Goal: Find specific page/section: Find specific page/section

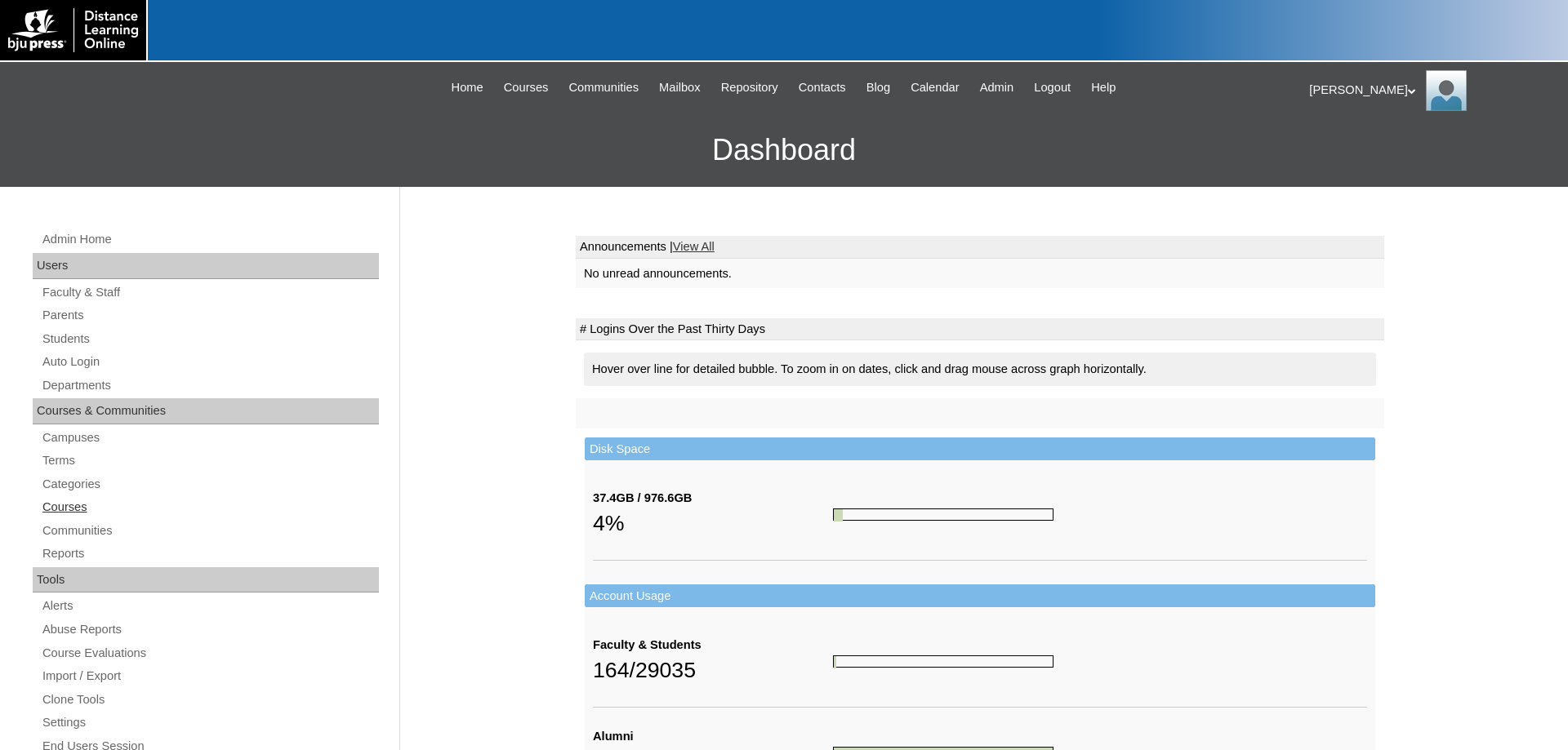
drag, startPoint x: 61, startPoint y: 462, endPoint x: 257, endPoint y: 506, distance: 200.9
click at [61, 461] on link "Terms" at bounding box center [209, 461] width 338 height 20
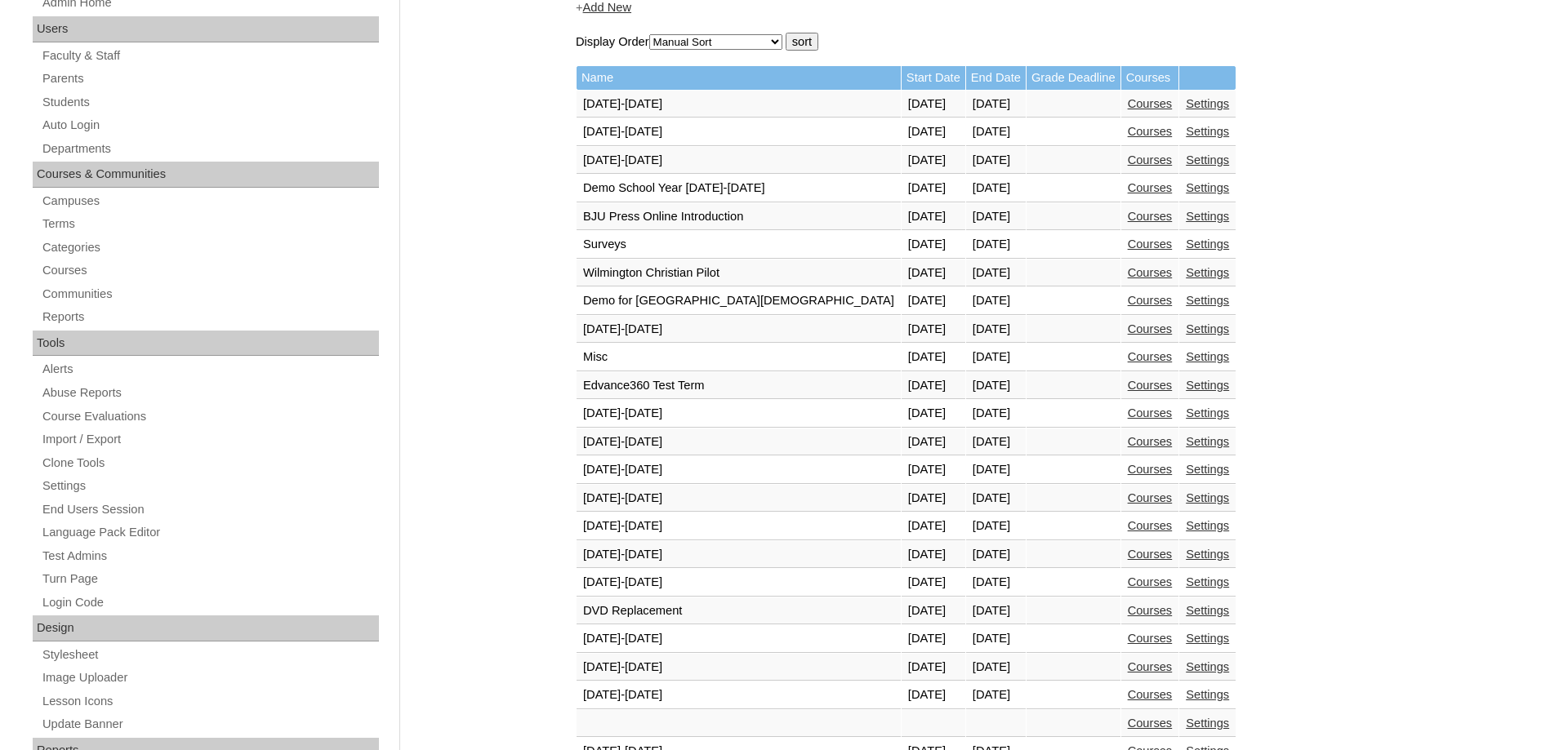
scroll to position [500, 0]
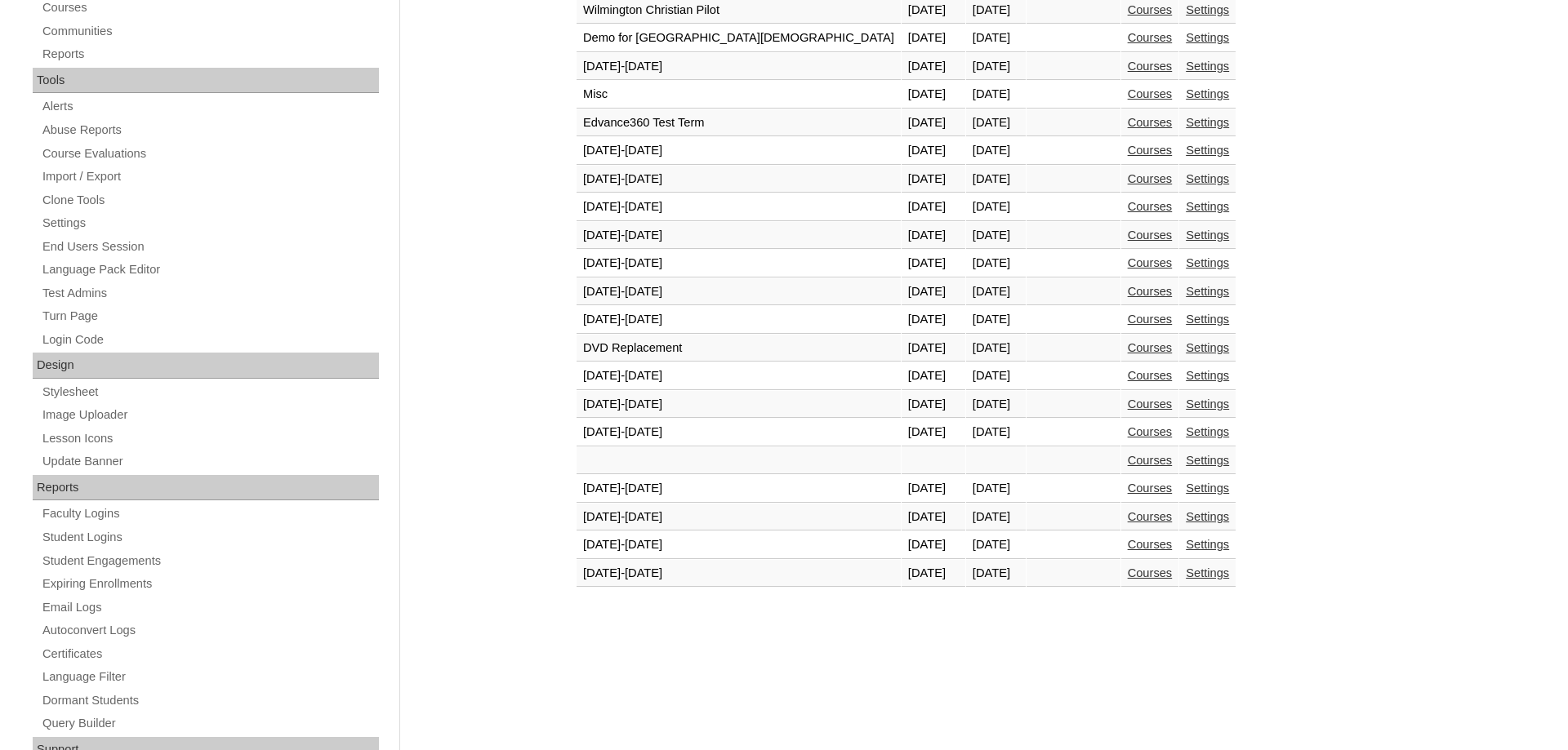
click at [1121, 541] on td "Courses" at bounding box center [1150, 545] width 58 height 28
click at [1128, 546] on link "Courses" at bounding box center [1150, 544] width 45 height 13
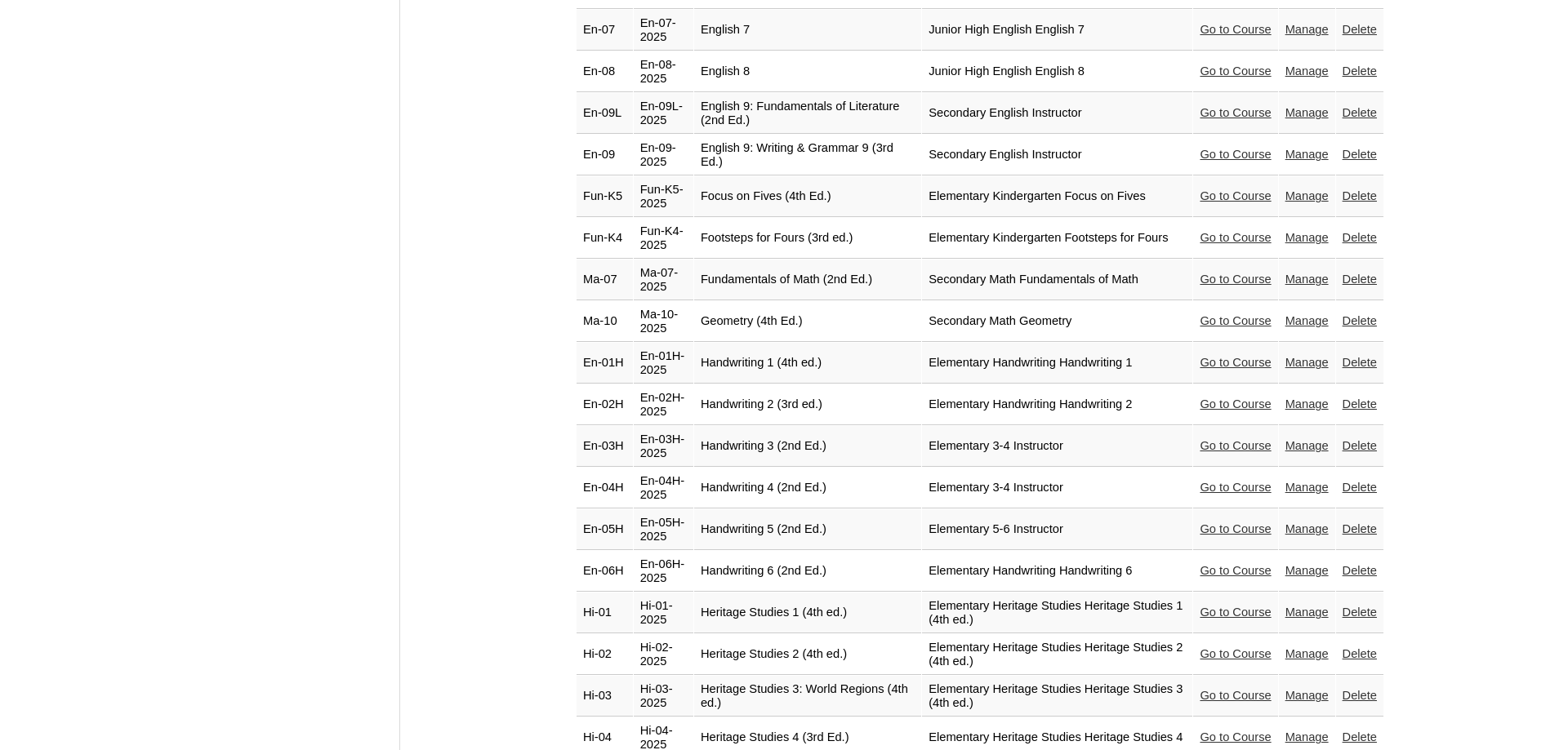
scroll to position [2082, 0]
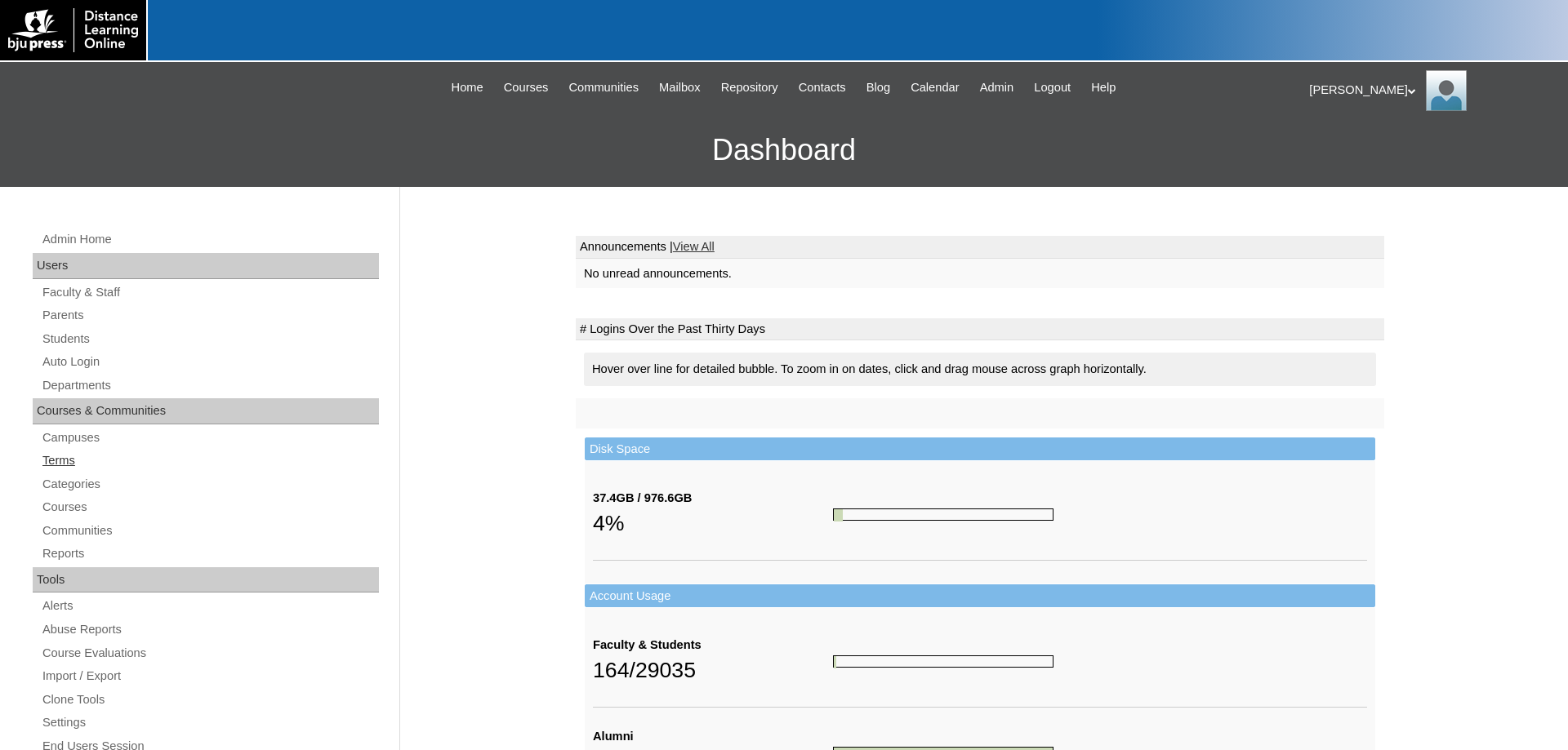
click at [54, 452] on link "Terms" at bounding box center [209, 461] width 338 height 20
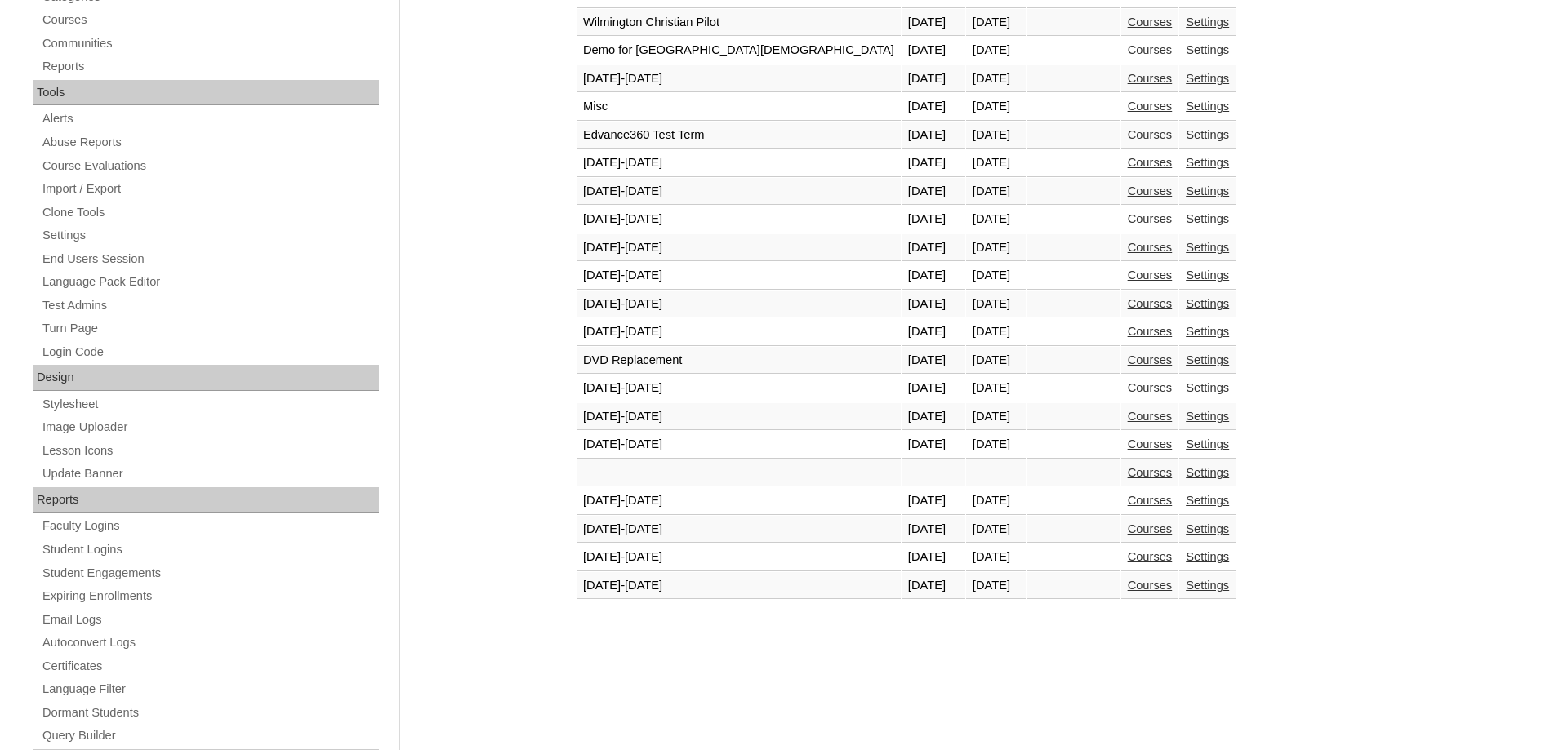
scroll to position [500, 0]
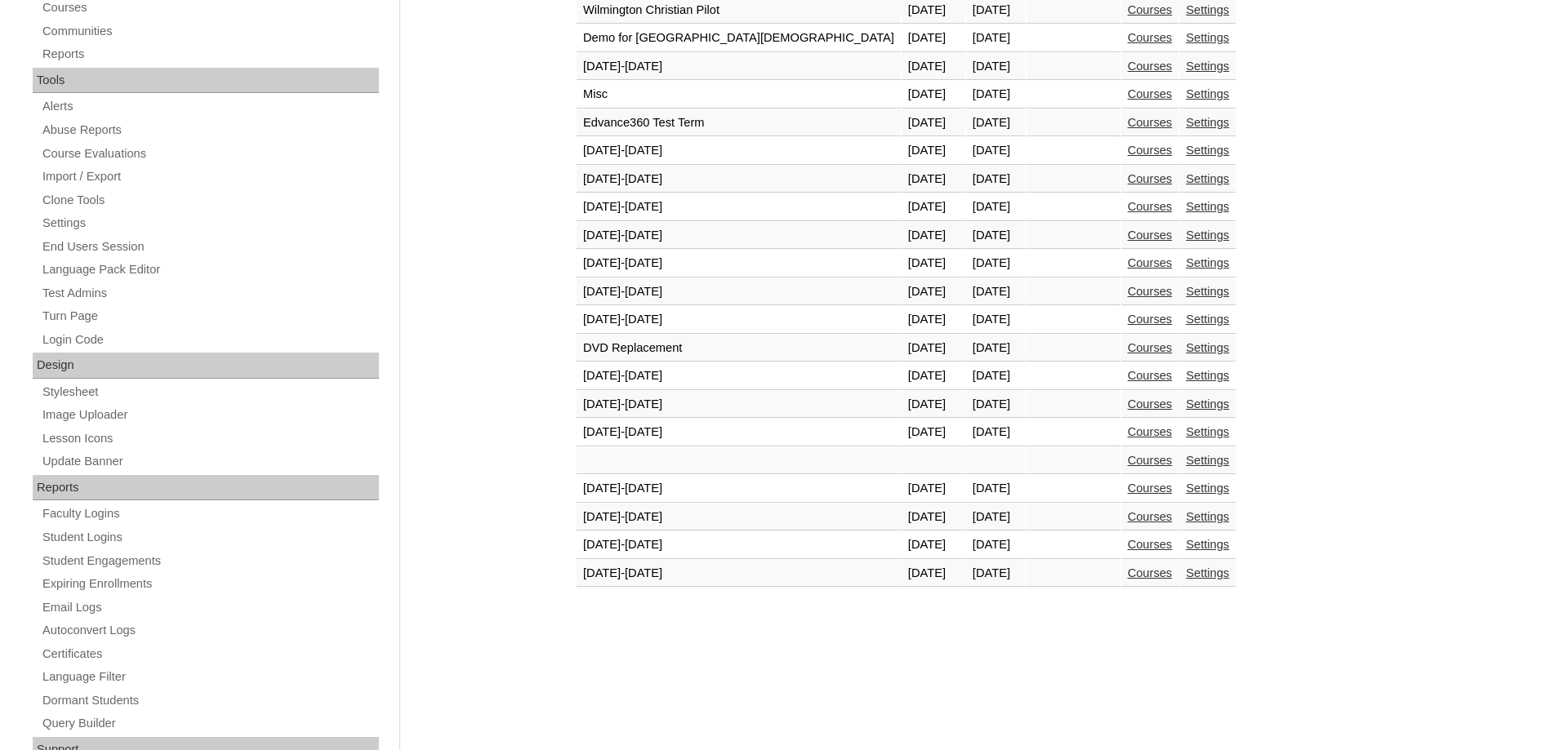
click at [1128, 580] on link "Courses" at bounding box center [1150, 573] width 45 height 13
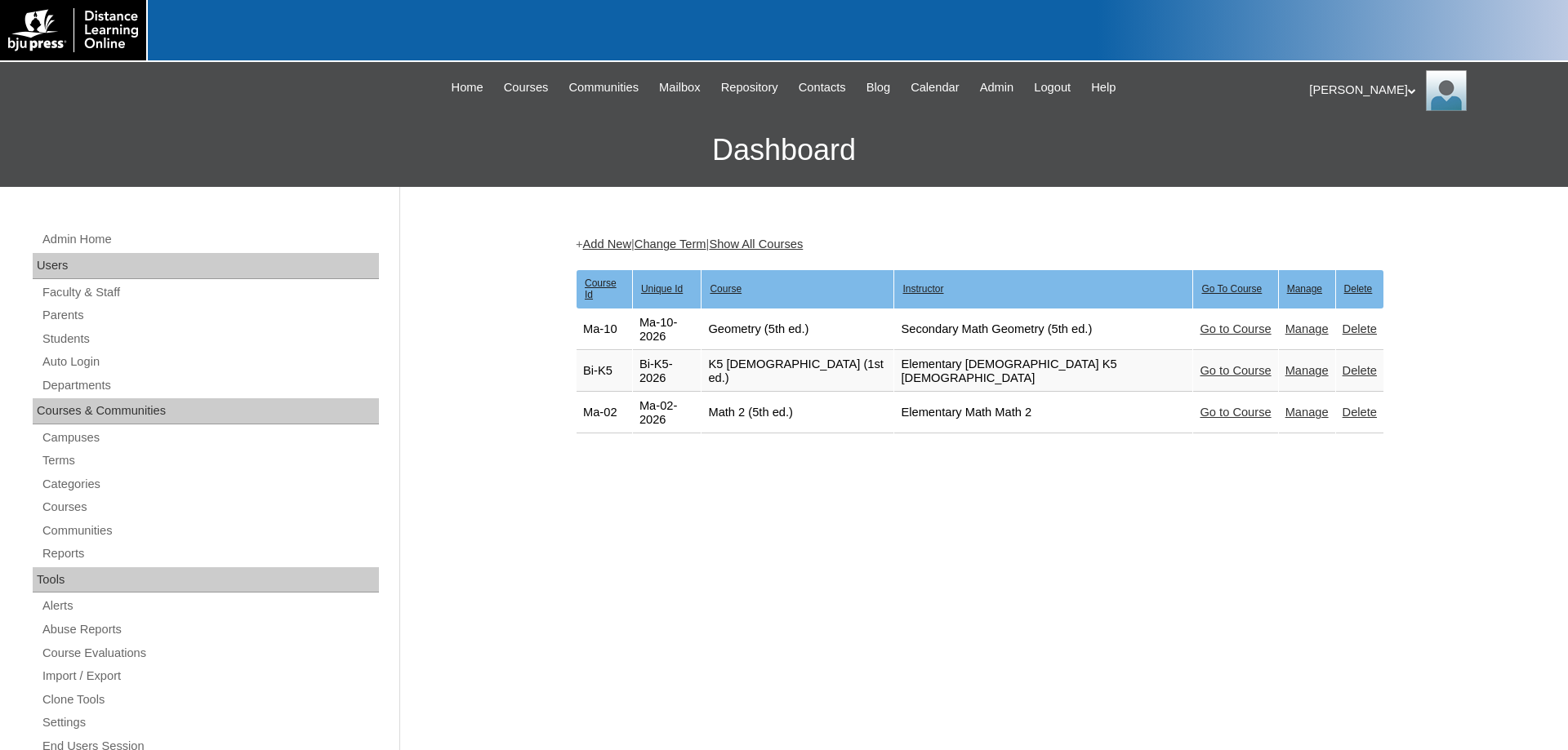
click at [1199, 406] on link "Go to Course" at bounding box center [1234, 412] width 71 height 13
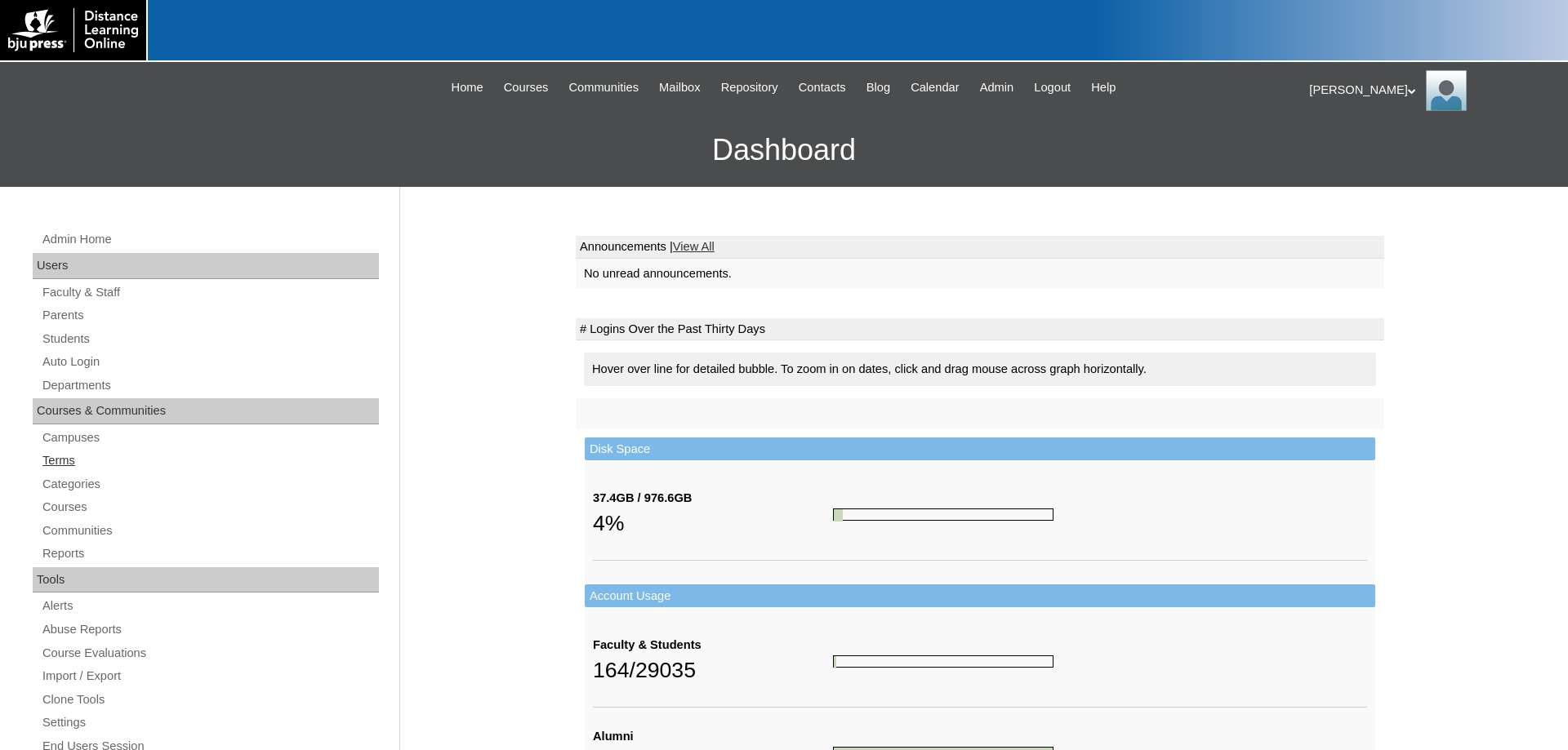
click at [61, 464] on link "Terms" at bounding box center [209, 461] width 338 height 20
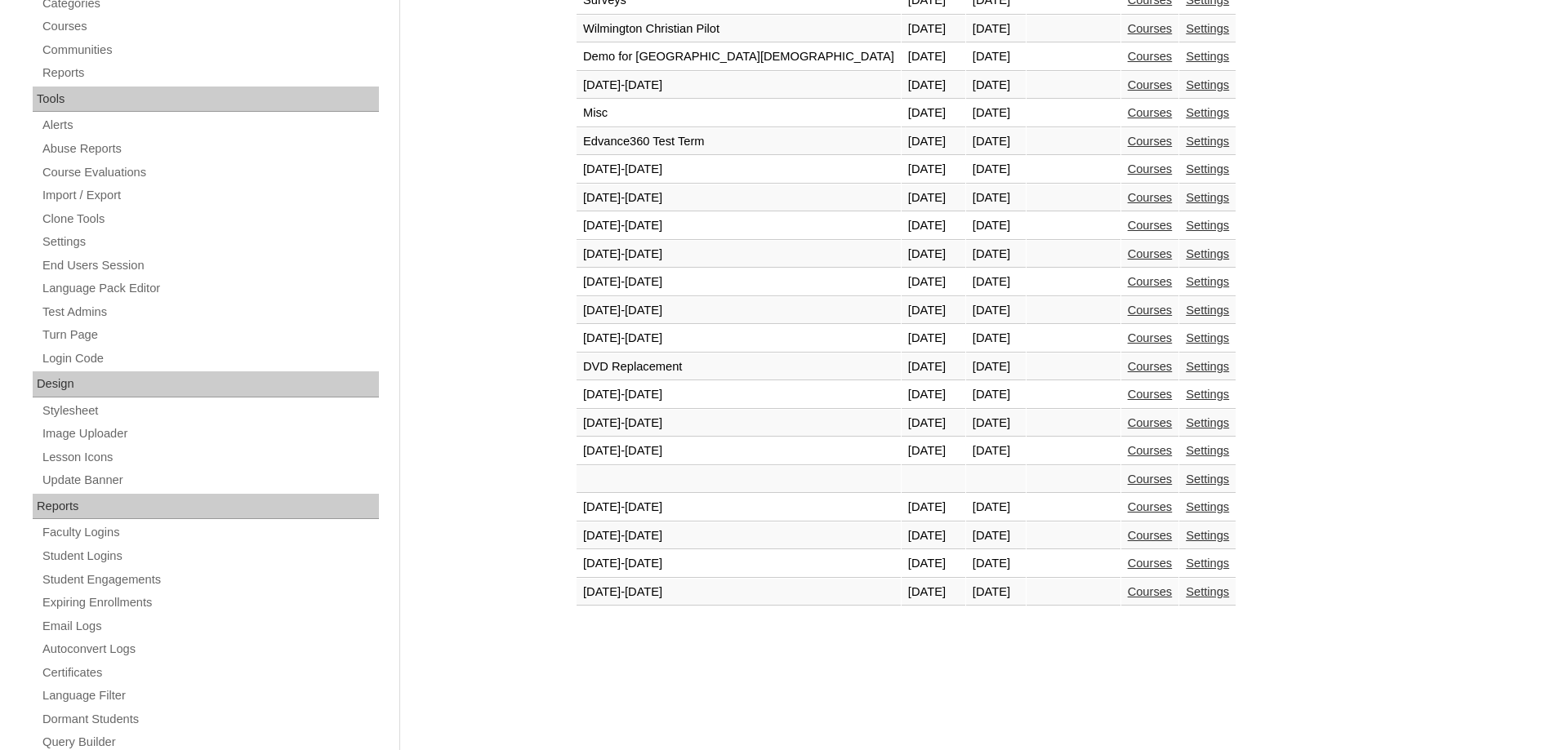
scroll to position [500, 0]
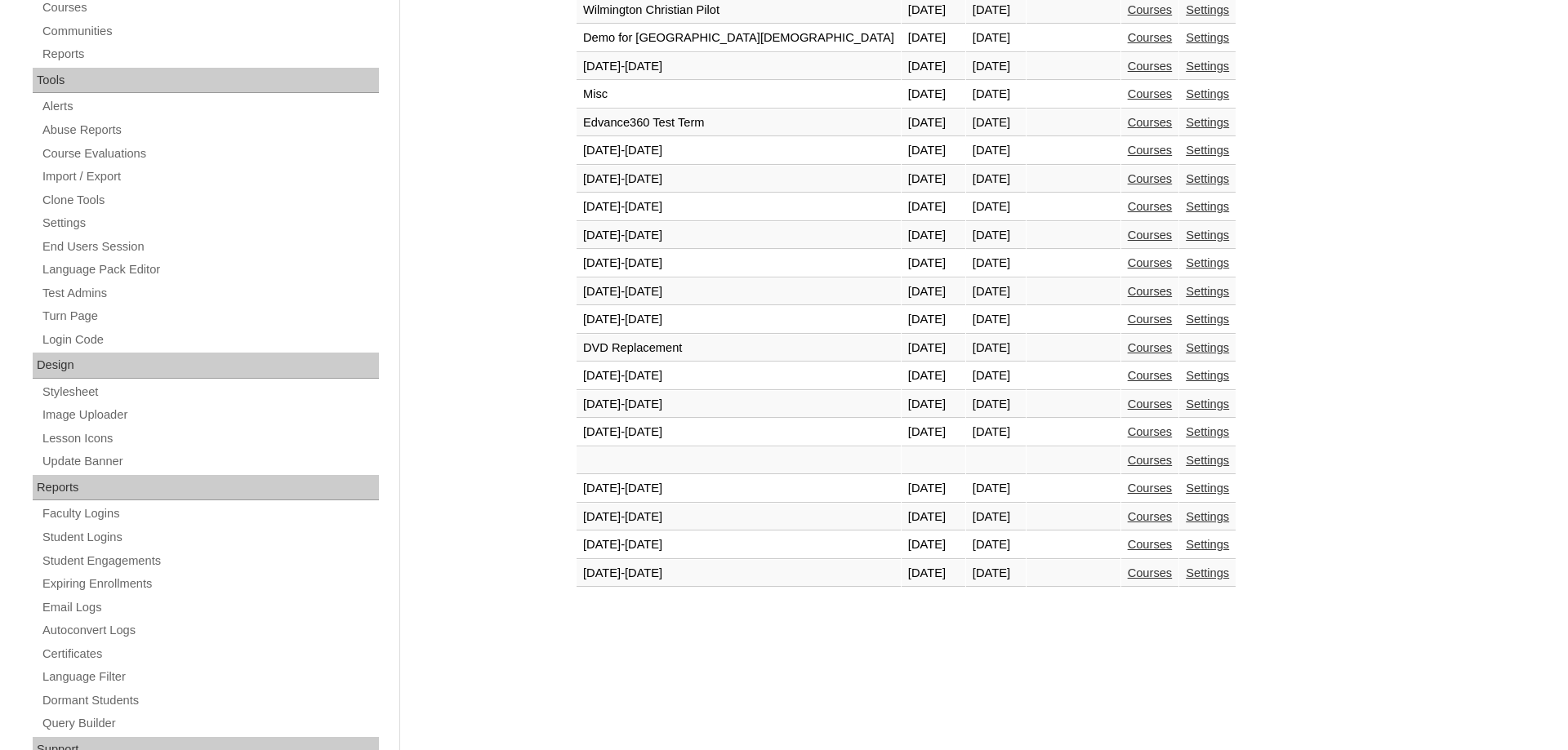
click at [1128, 551] on link "Courses" at bounding box center [1150, 544] width 45 height 13
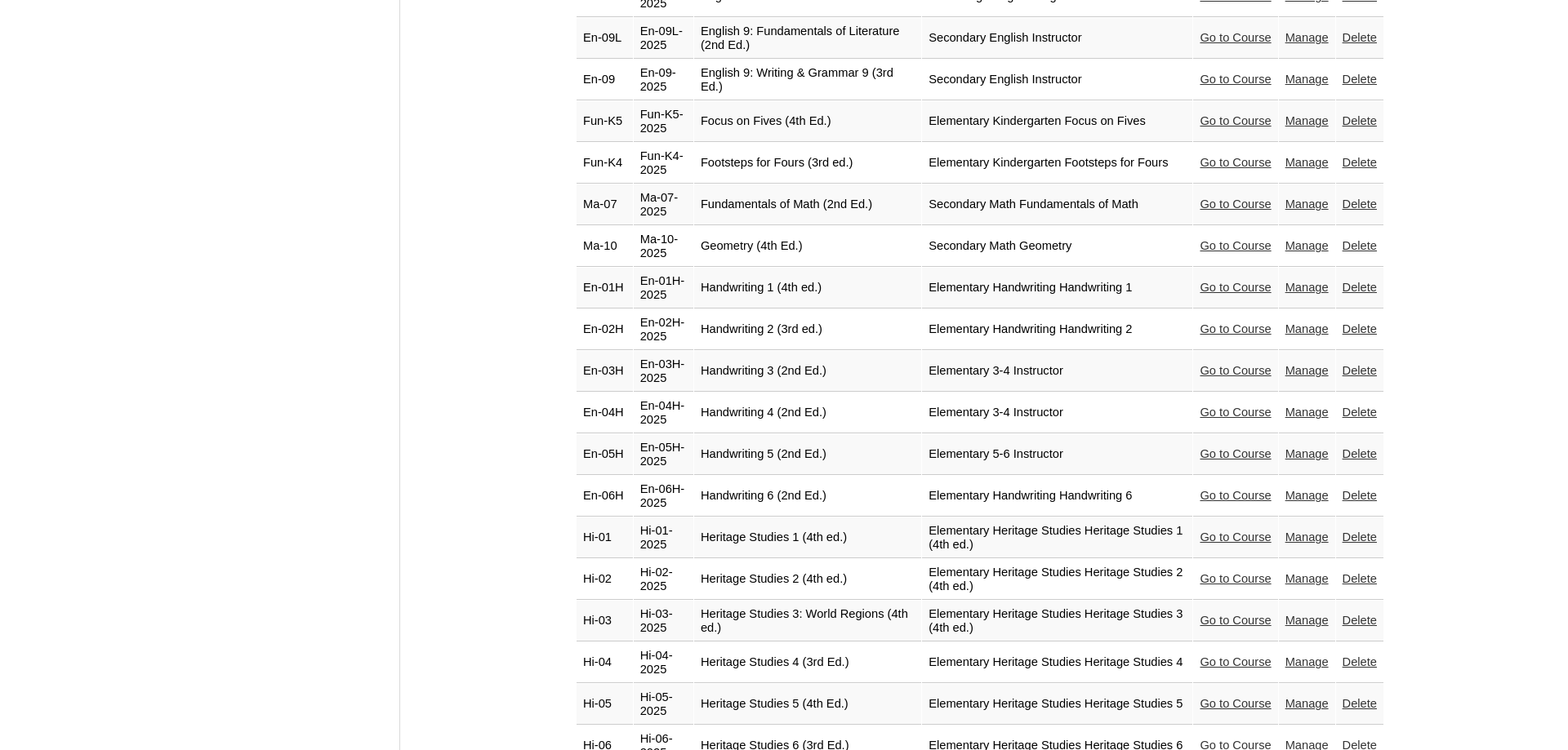
scroll to position [1999, 0]
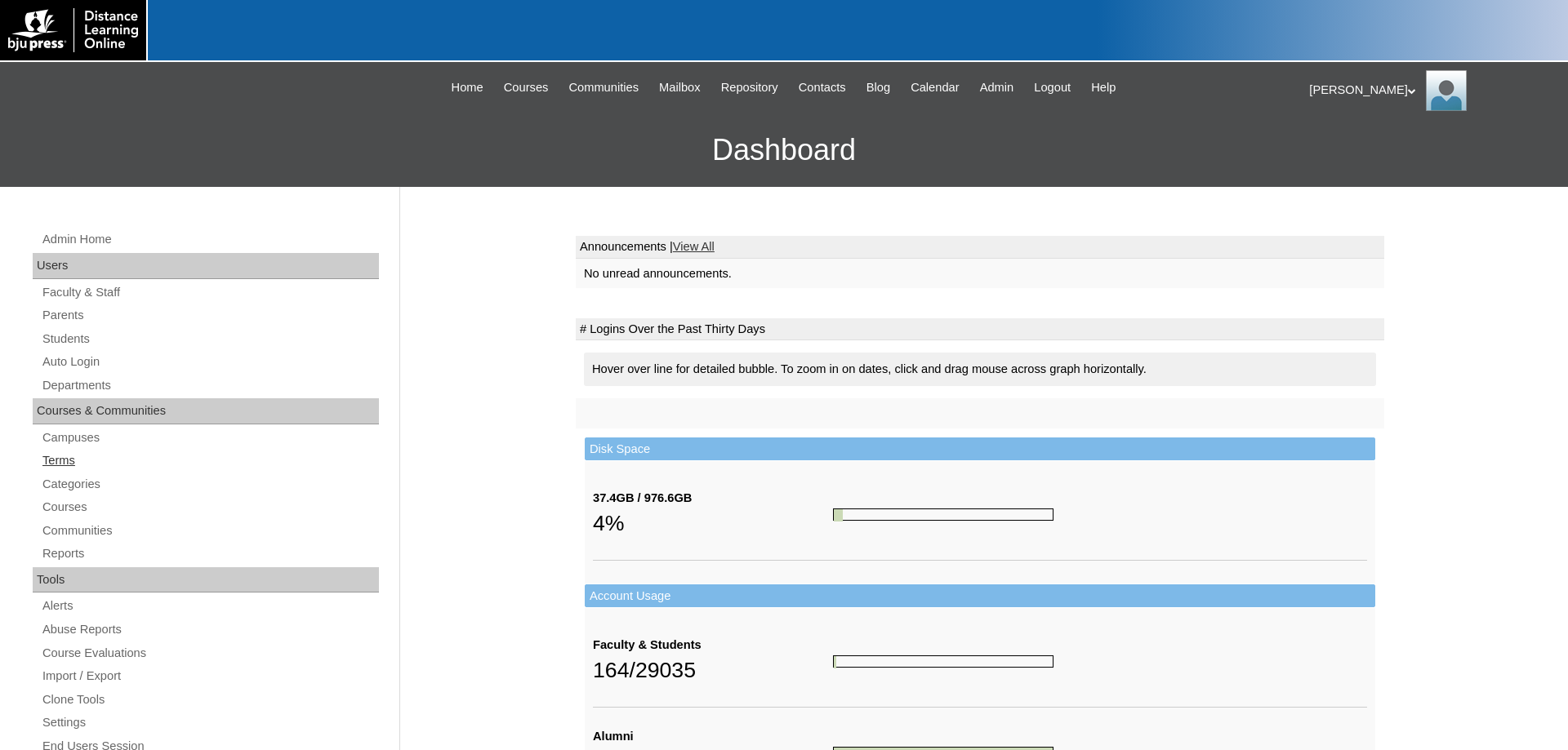
click at [44, 463] on link "Terms" at bounding box center [209, 461] width 338 height 20
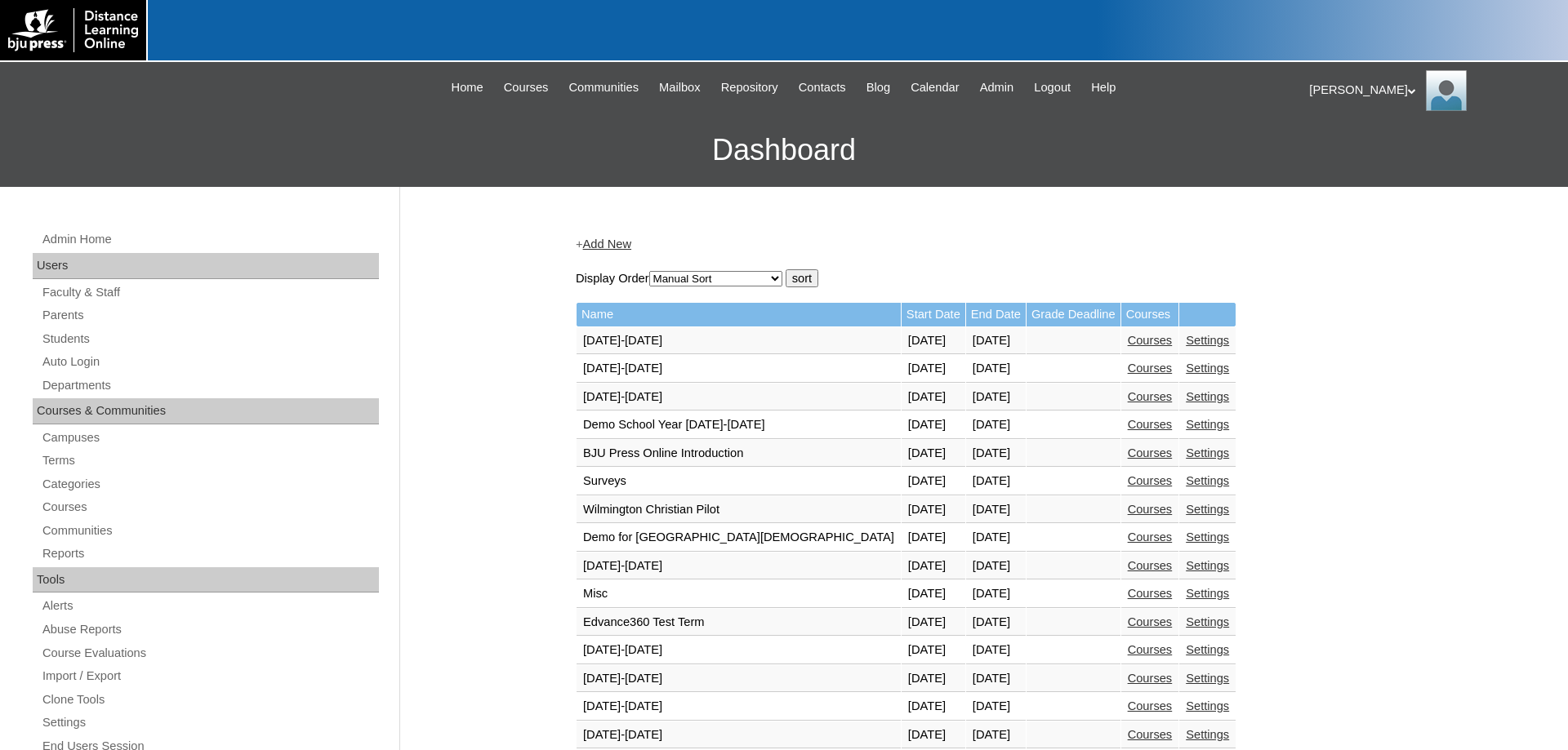
scroll to position [500, 0]
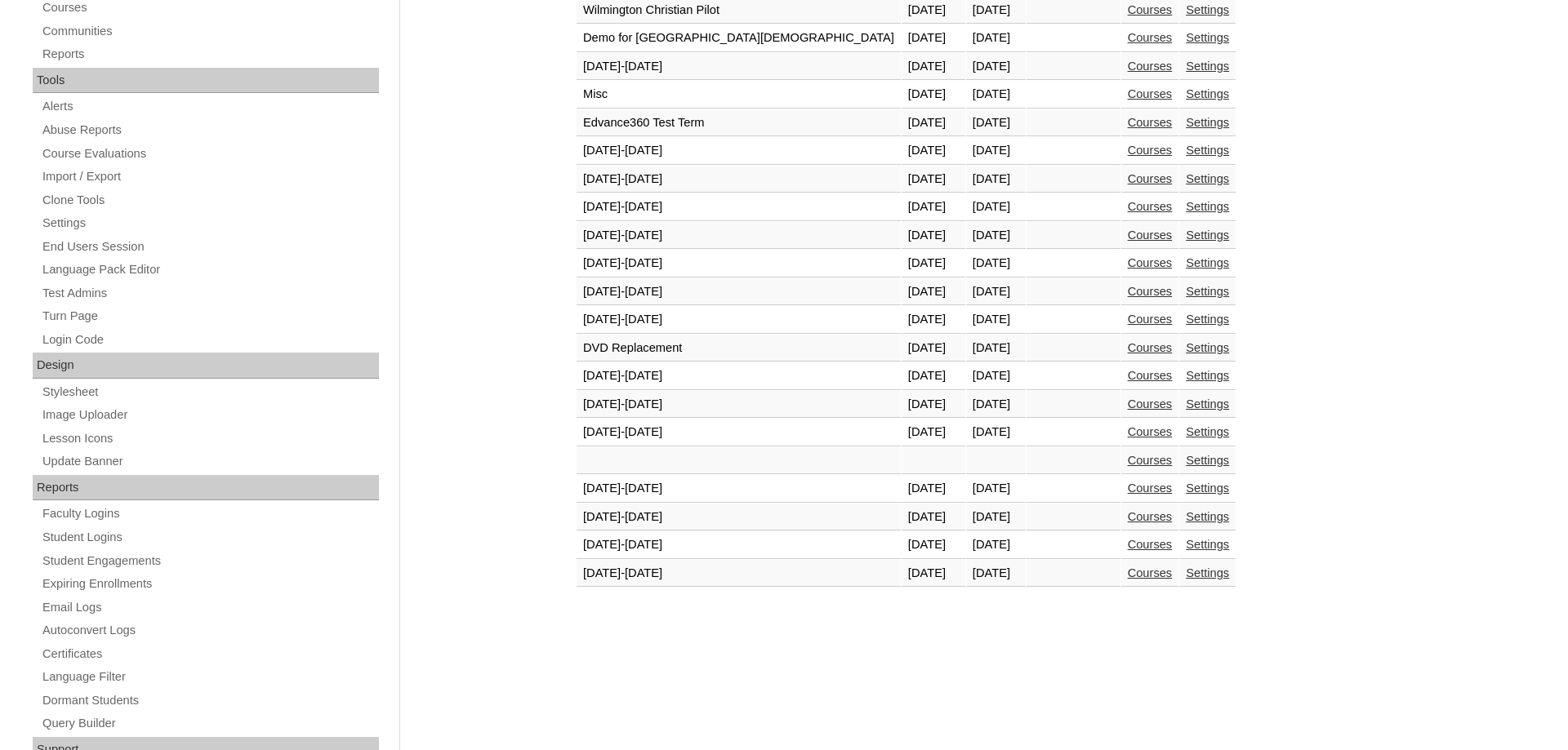
click at [1128, 547] on link "Courses" at bounding box center [1150, 544] width 45 height 13
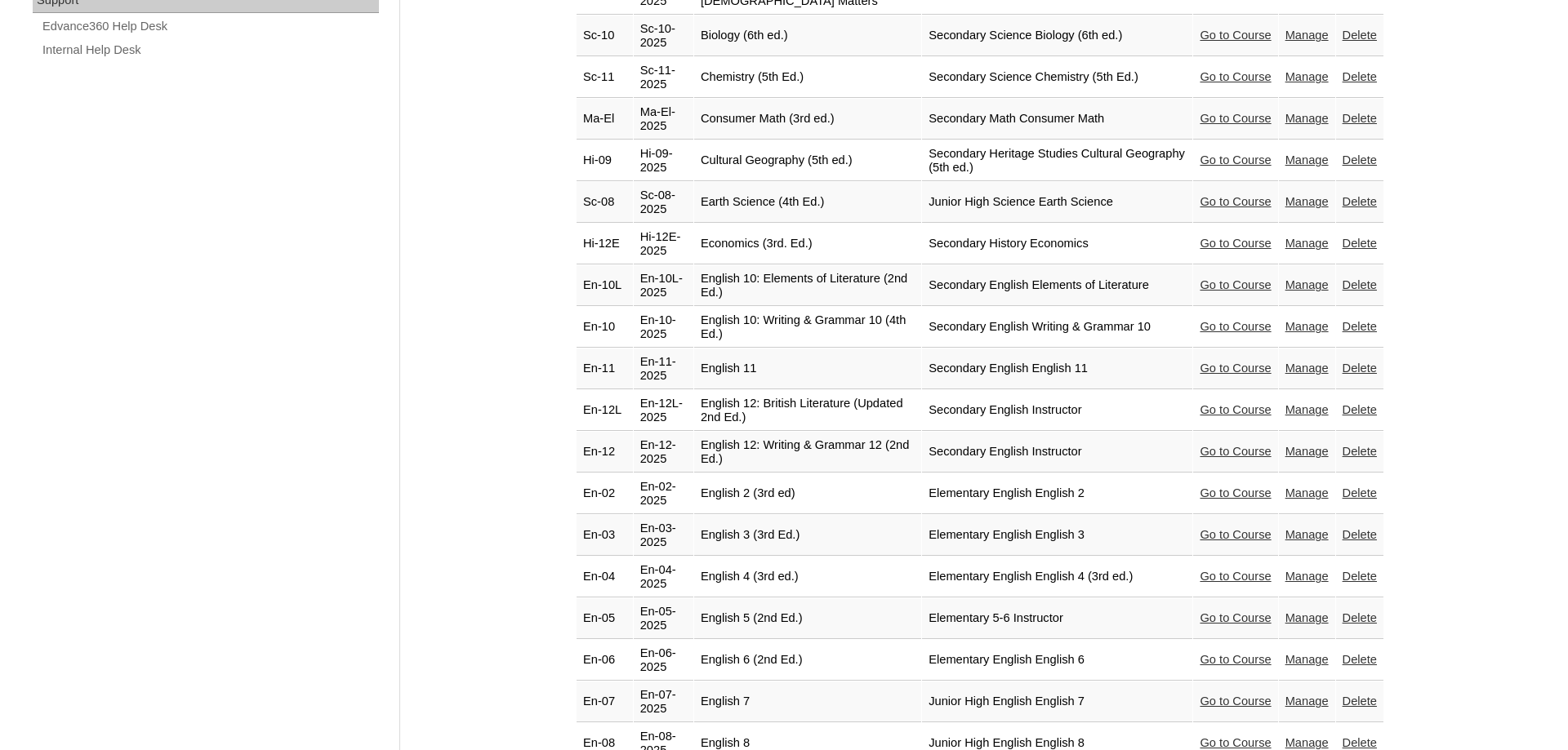
scroll to position [1999, 0]
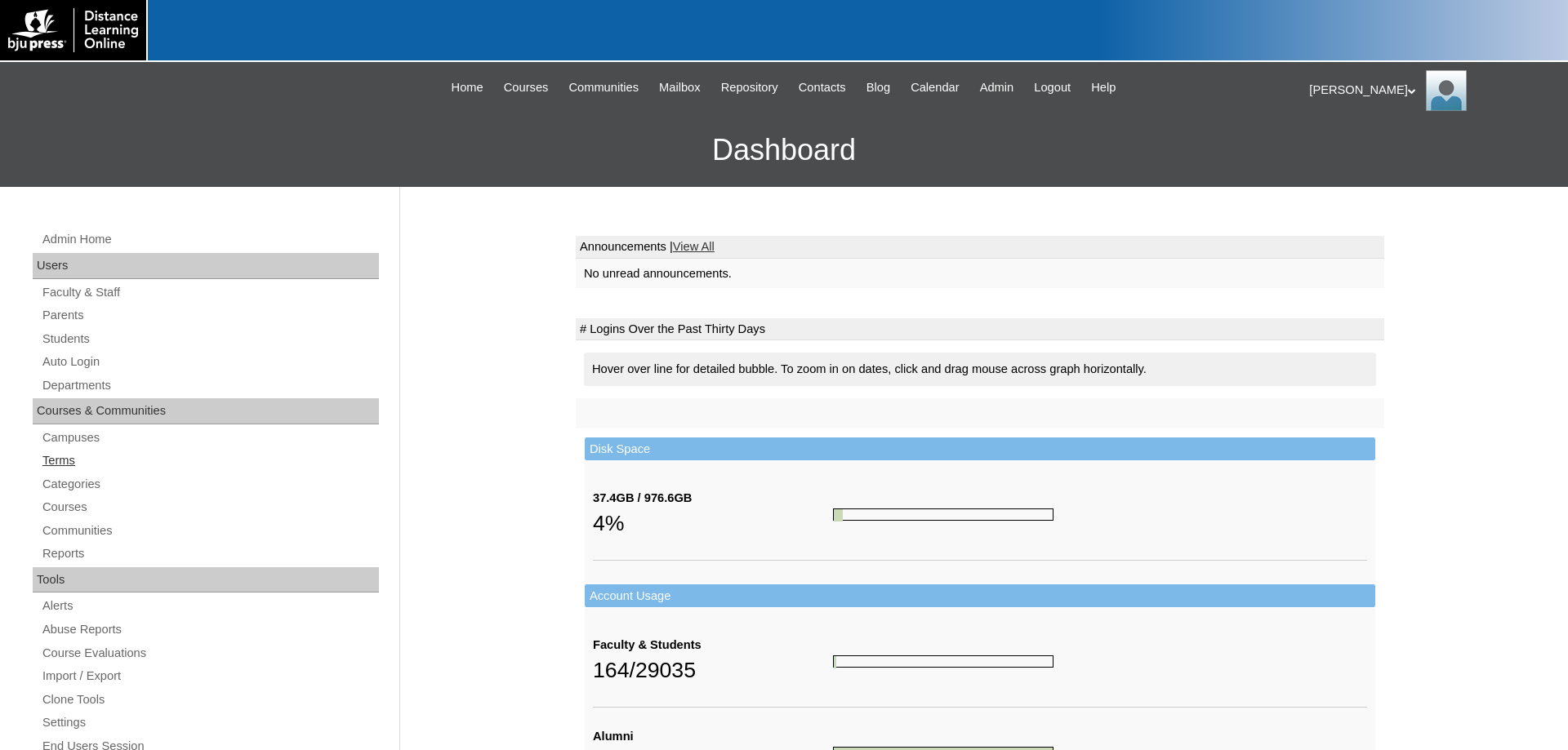
click at [53, 461] on link "Terms" at bounding box center [209, 461] width 338 height 20
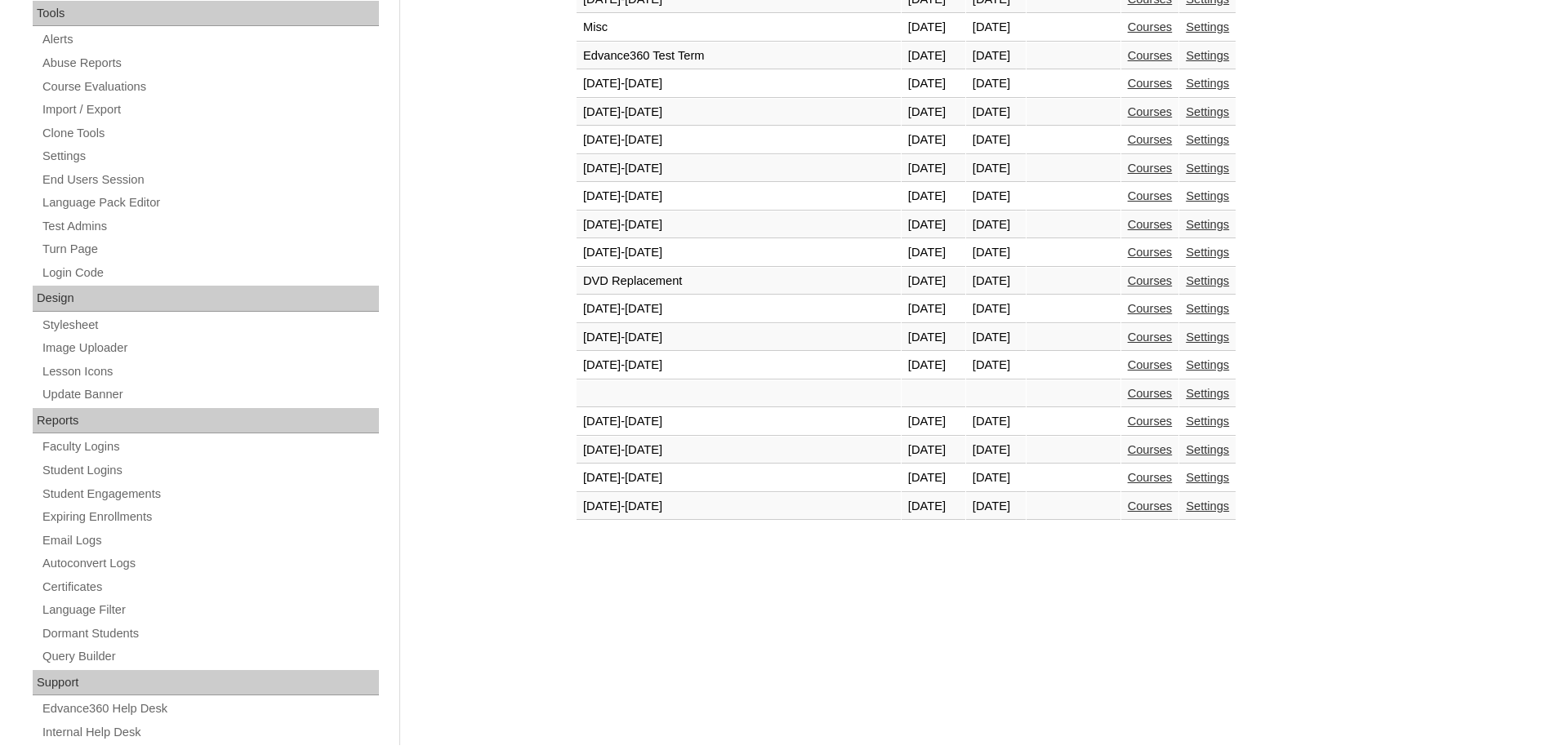
scroll to position [583, 0]
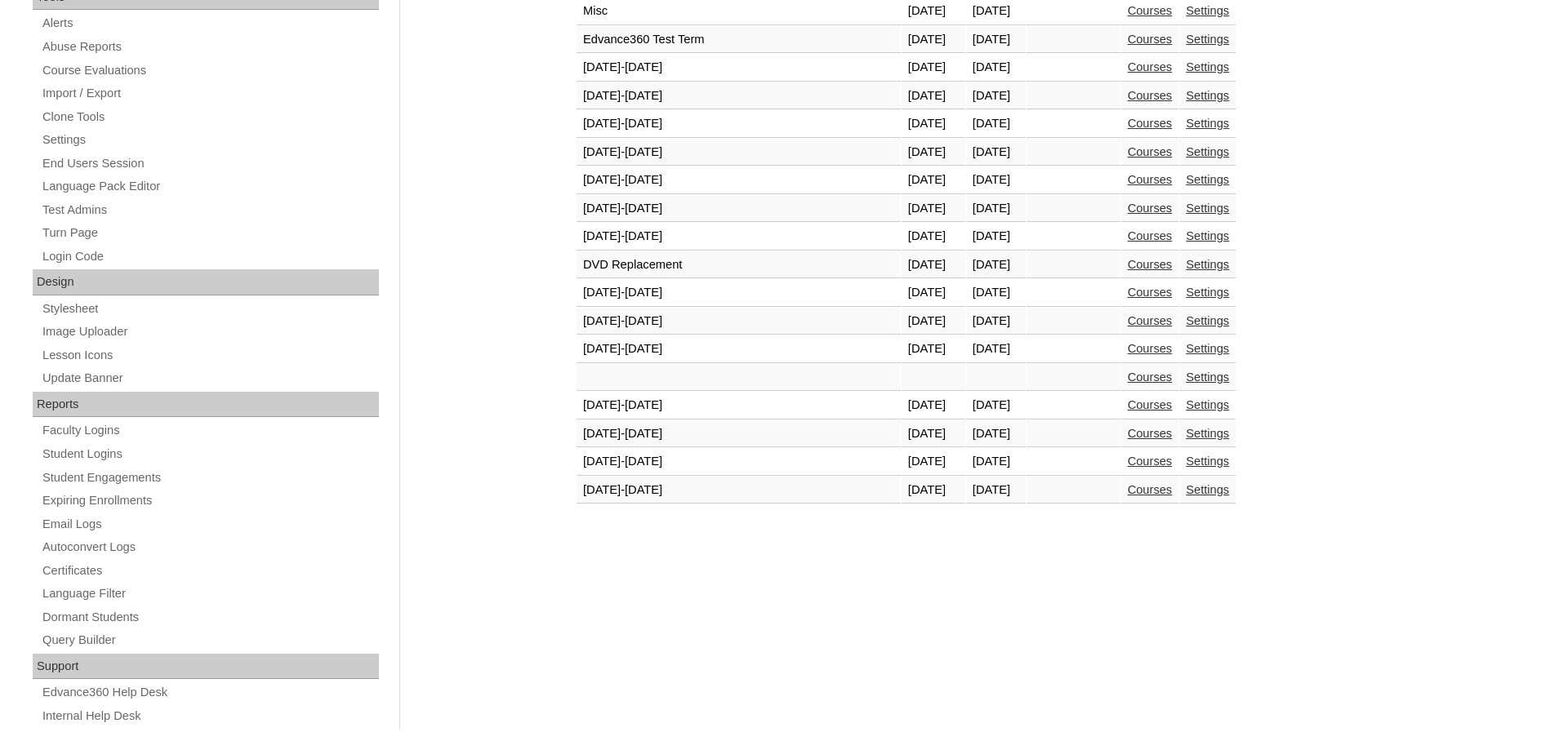
click at [1128, 491] on link "Courses" at bounding box center [1150, 489] width 45 height 13
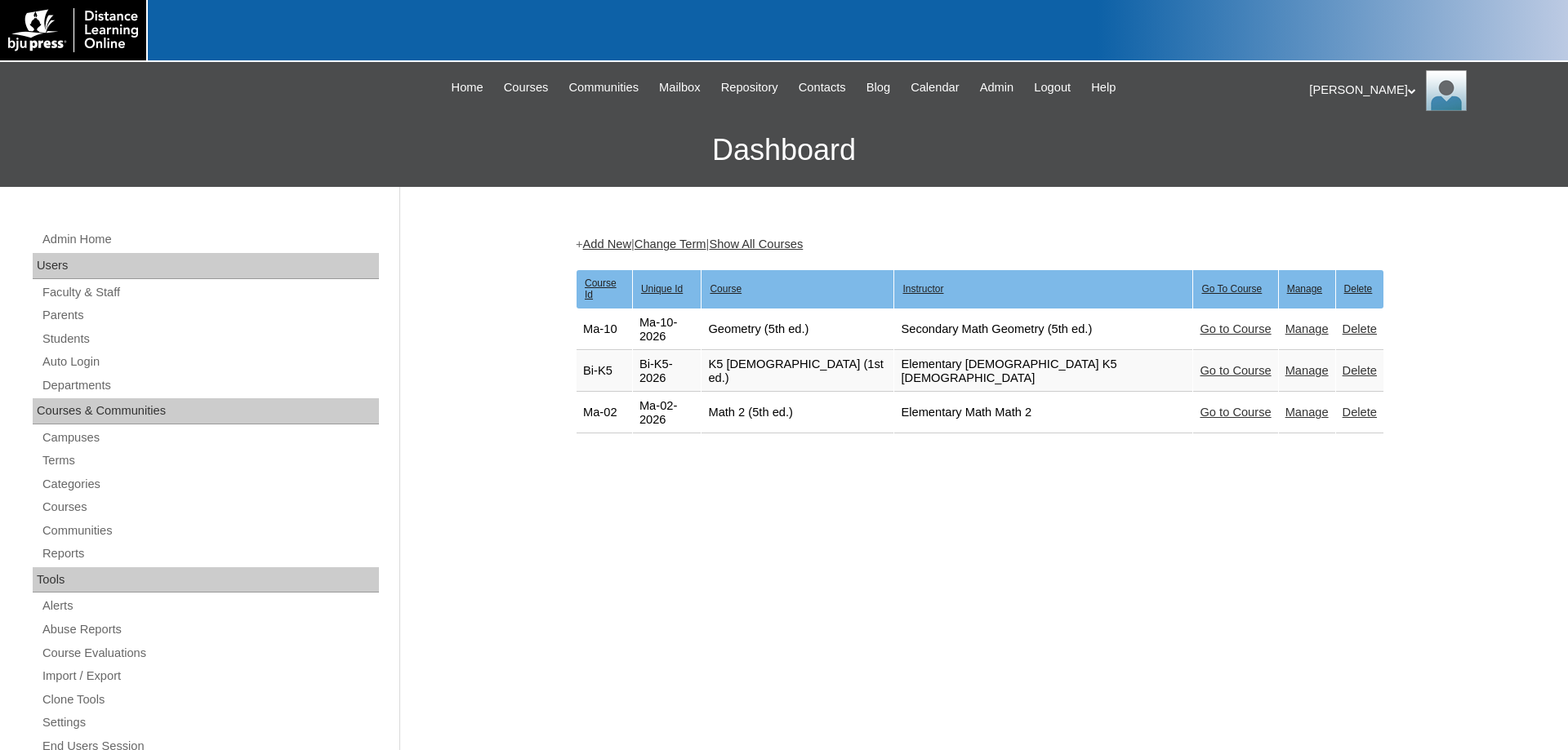
click at [1199, 364] on link "Go to Course" at bounding box center [1234, 370] width 71 height 13
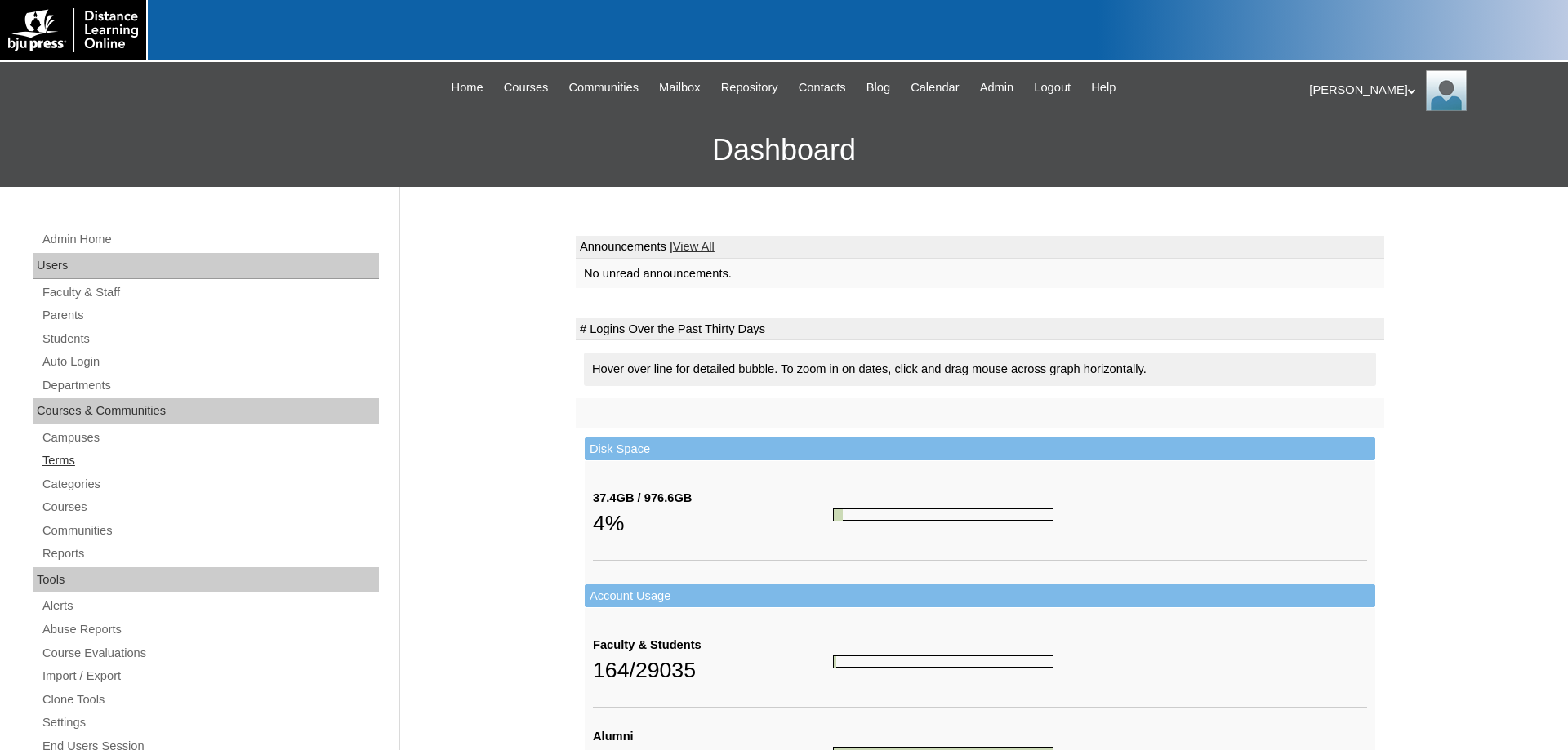
click at [65, 454] on link "Terms" at bounding box center [209, 461] width 338 height 20
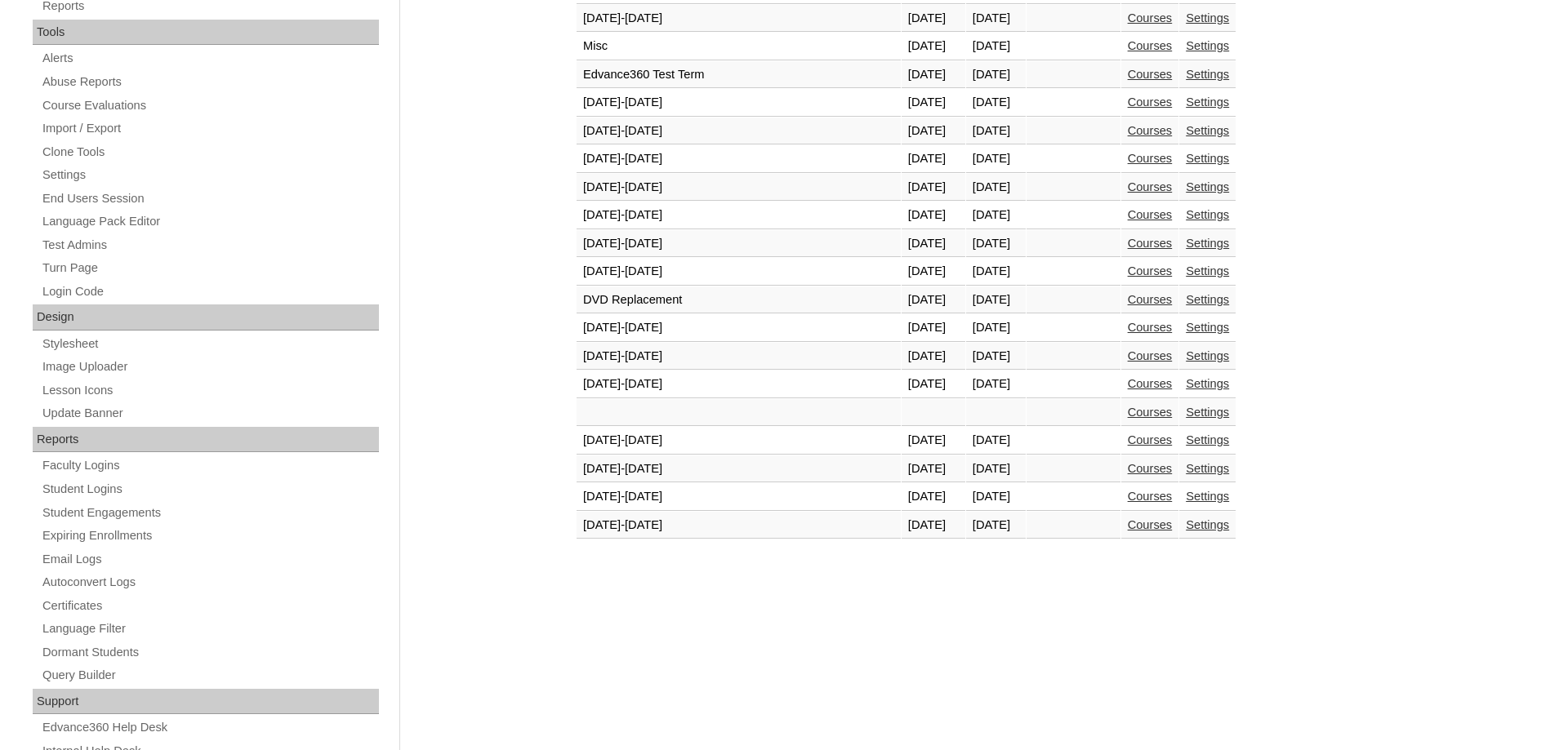
scroll to position [604, 0]
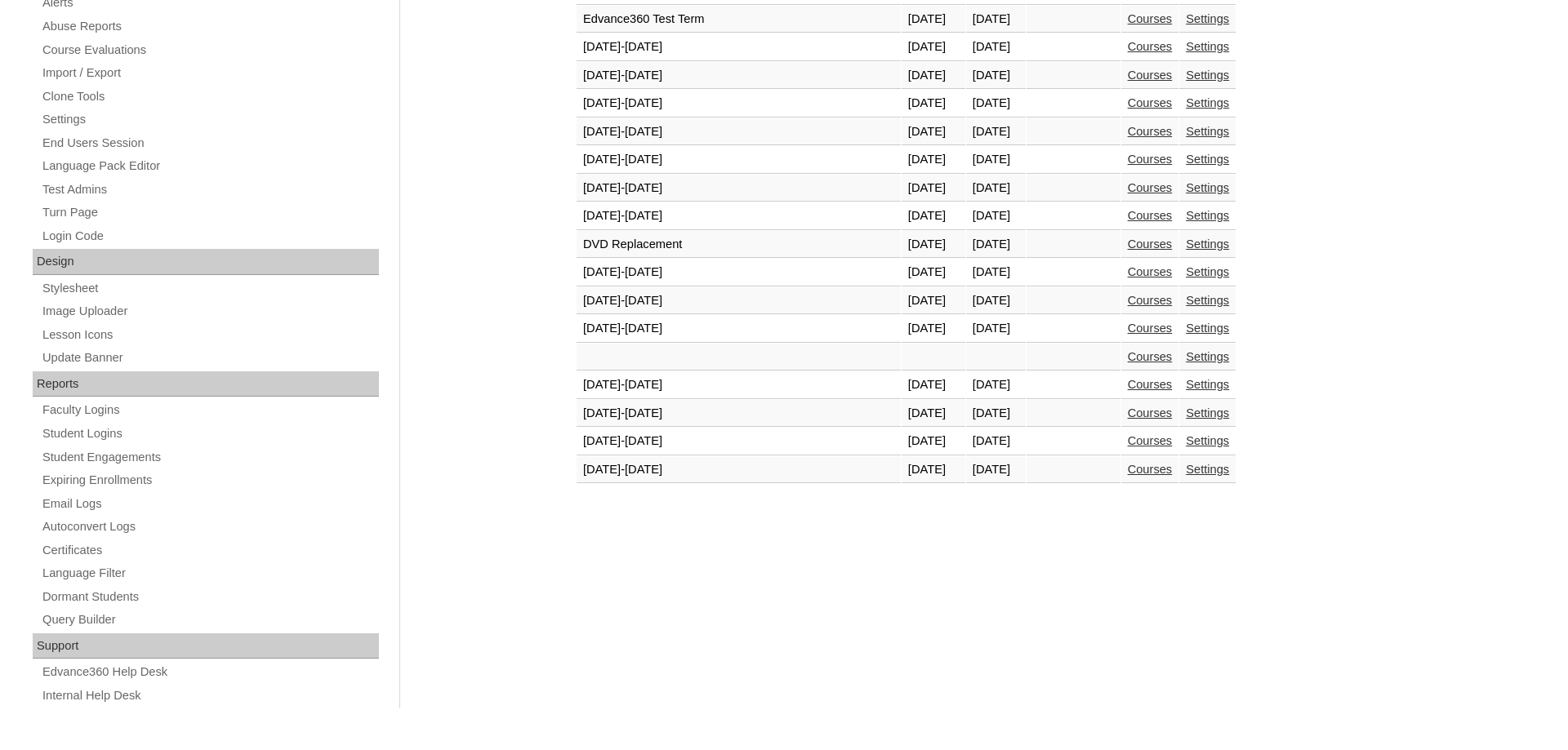
click at [1128, 470] on link "Courses" at bounding box center [1150, 469] width 45 height 13
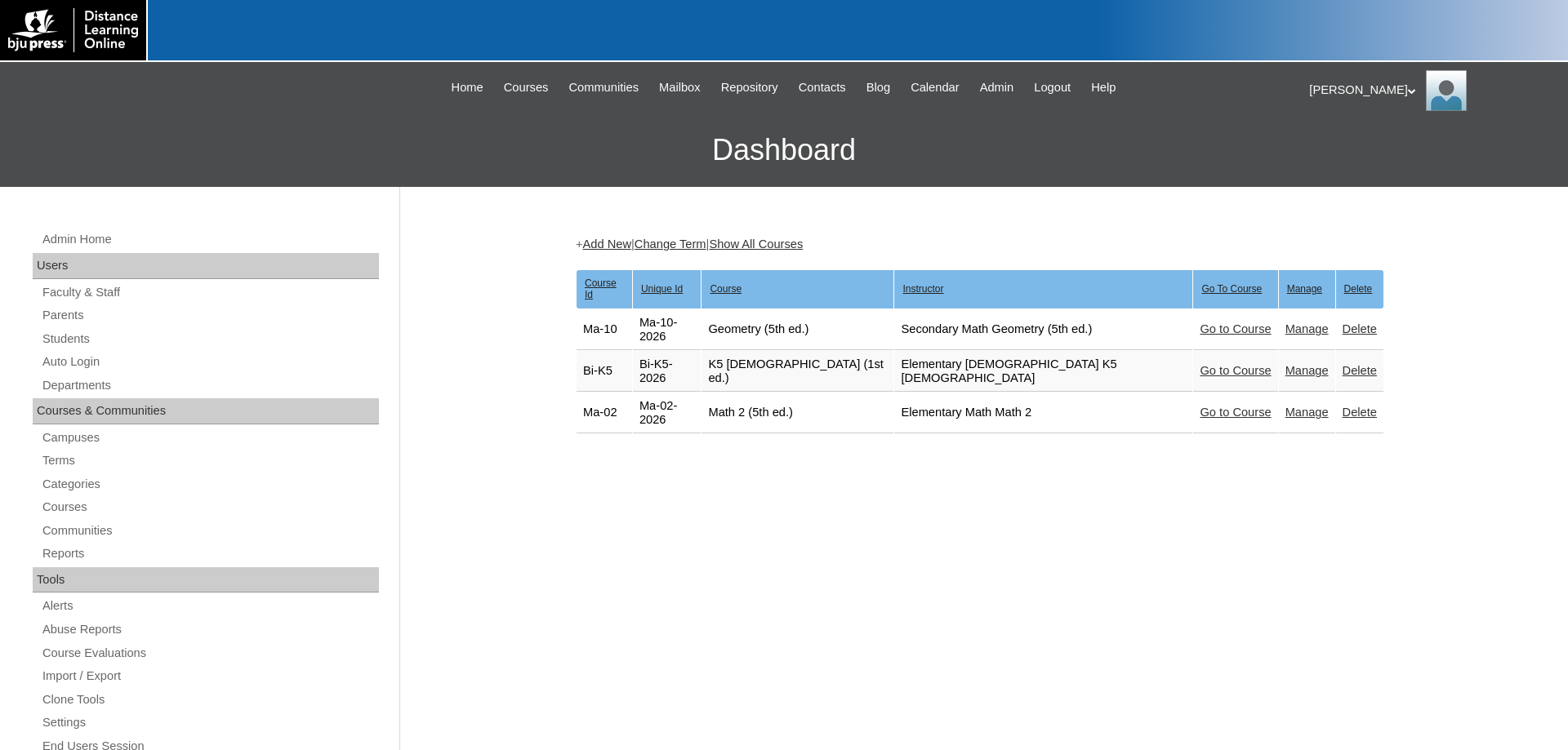
click at [1199, 406] on link "Go to Course" at bounding box center [1234, 412] width 71 height 13
